Goal: Transaction & Acquisition: Purchase product/service

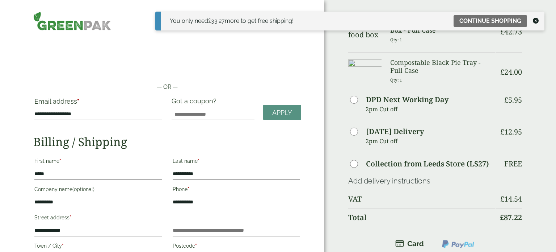
click at [11, 38] on div "**********" at bounding box center [162, 251] width 324 height 502
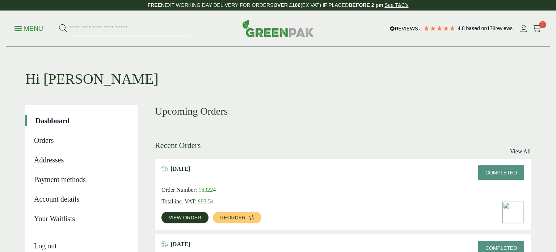
click at [21, 26] on p "Menu" at bounding box center [28, 28] width 29 height 9
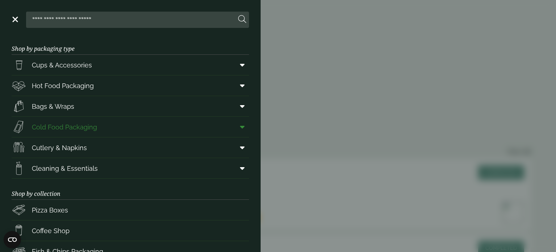
scroll to position [4, 0]
click at [243, 65] on icon at bounding box center [242, 63] width 5 height 7
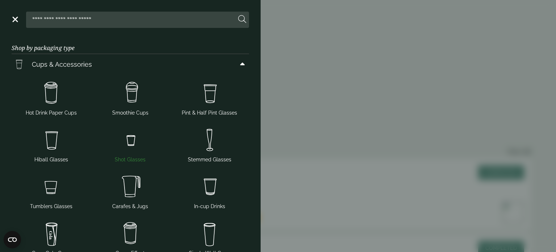
scroll to position [27, 0]
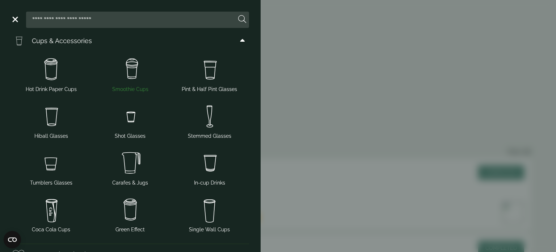
click at [134, 67] on img at bounding box center [130, 69] width 73 height 29
